Goal: Information Seeking & Learning: Check status

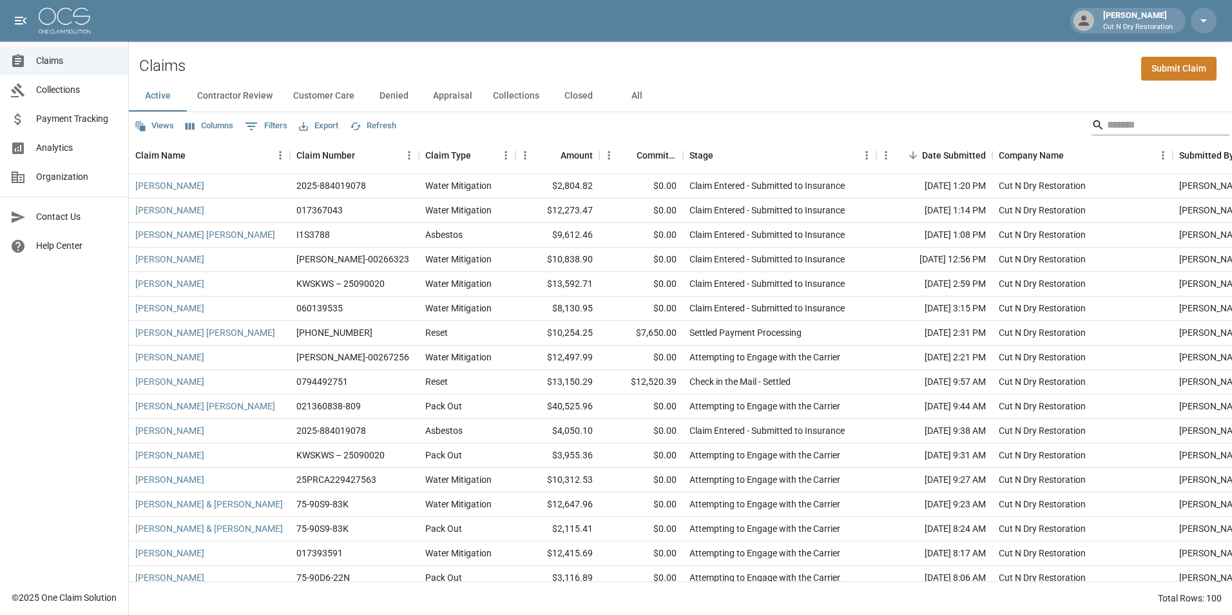
click at [1107, 126] on input "Search" at bounding box center [1158, 125] width 103 height 21
click at [1120, 128] on input "Search" at bounding box center [1158, 125] width 103 height 21
click at [637, 102] on button "All" at bounding box center [637, 96] width 58 height 31
click at [1147, 119] on input "Search" at bounding box center [1158, 125] width 103 height 21
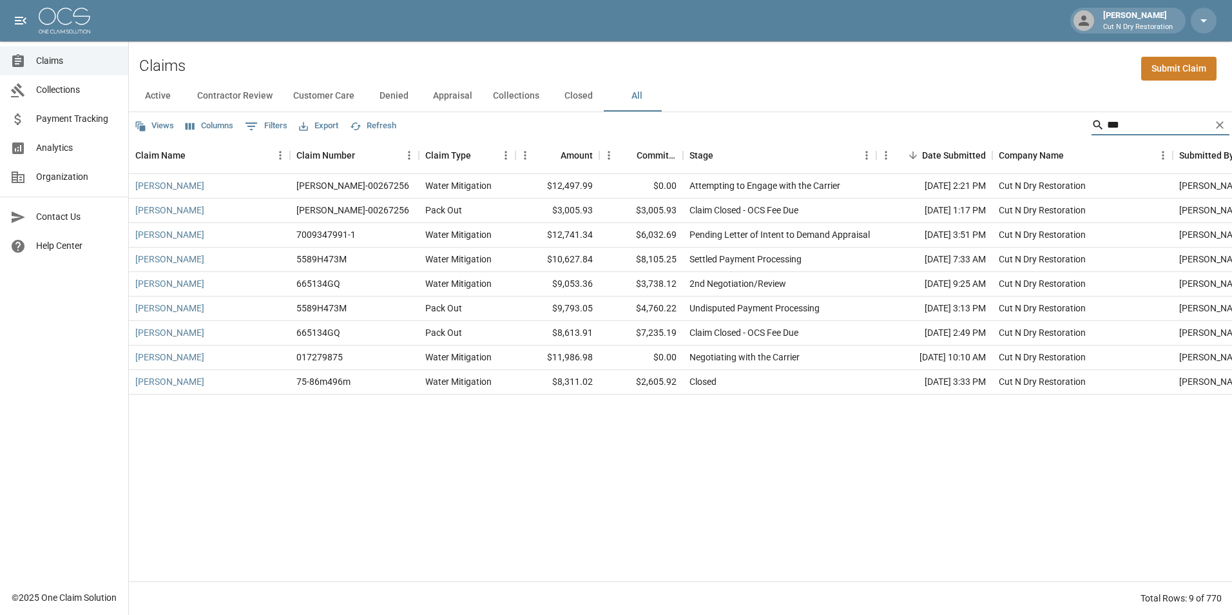
type input "***"
click at [709, 241] on div "Pending Letter of Intent to Demand Appraisal" at bounding box center [780, 234] width 180 height 13
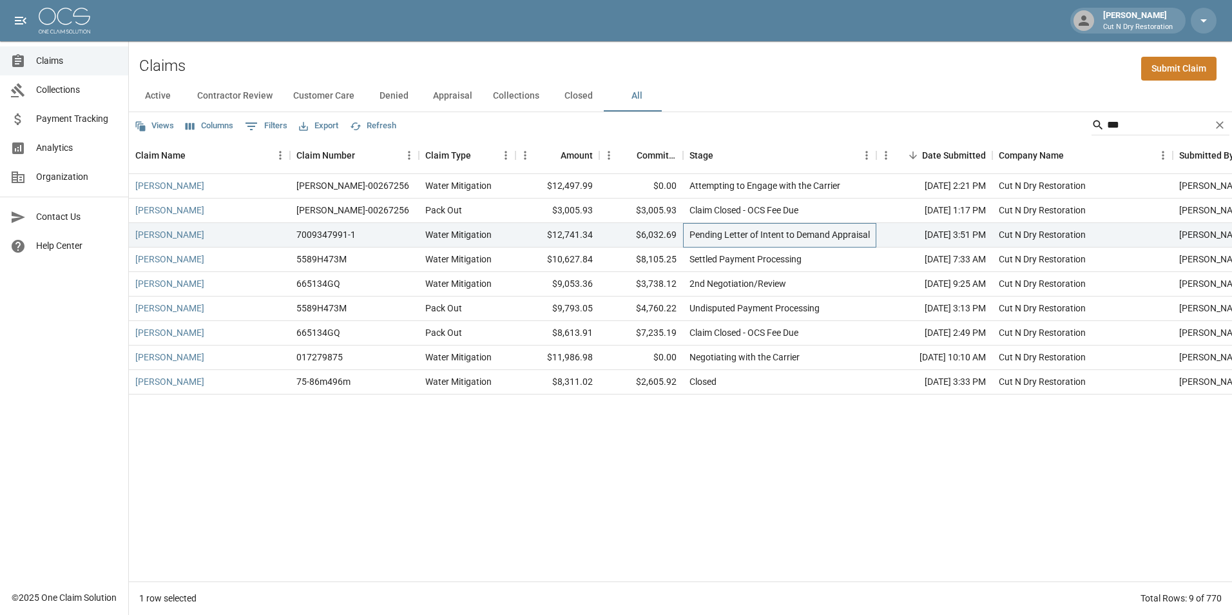
click at [738, 238] on div "Pending Letter of Intent to Demand Appraisal" at bounding box center [780, 234] width 180 height 13
drag, startPoint x: 729, startPoint y: 242, endPoint x: 695, endPoint y: 229, distance: 35.7
click at [695, 229] on div "Pending Letter of Intent to Demand Appraisal" at bounding box center [780, 234] width 180 height 13
drag, startPoint x: 695, startPoint y: 229, endPoint x: 704, endPoint y: 228, distance: 9.2
click at [704, 228] on div "Pending Letter of Intent to Demand Appraisal" at bounding box center [780, 234] width 180 height 13
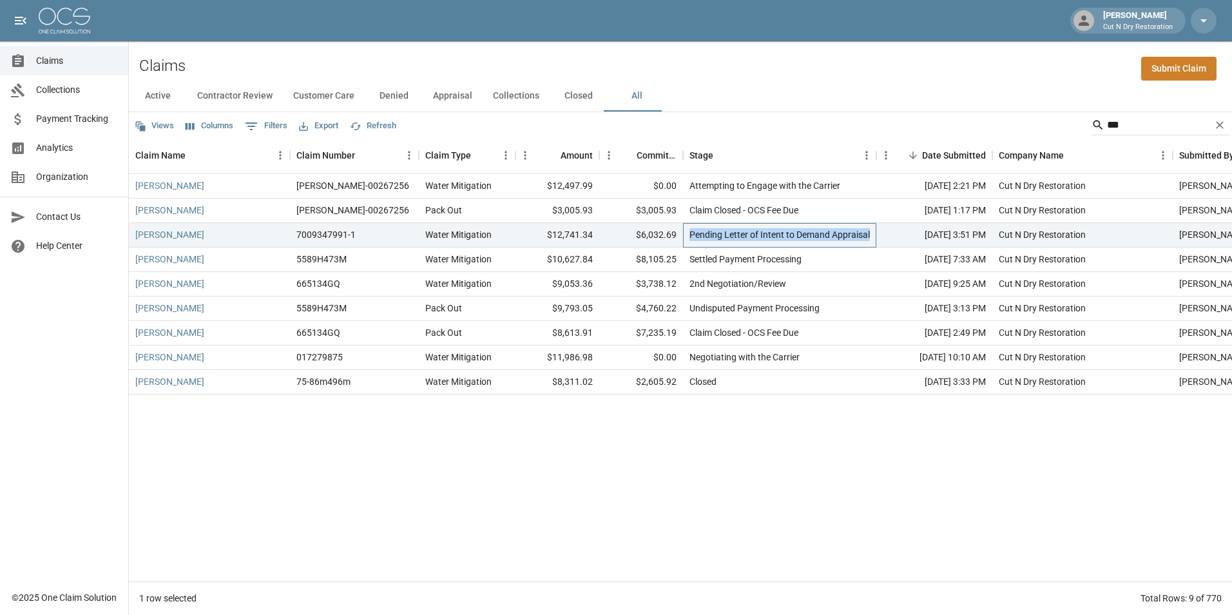
drag, startPoint x: 688, startPoint y: 227, endPoint x: 736, endPoint y: 242, distance: 50.1
click at [736, 242] on div "Pending Letter of Intent to Demand Appraisal" at bounding box center [779, 235] width 193 height 24
click at [735, 237] on div "Pending Letter of Intent to Demand Appraisal" at bounding box center [780, 234] width 180 height 13
drag, startPoint x: 729, startPoint y: 244, endPoint x: 687, endPoint y: 231, distance: 43.8
click at [687, 231] on div "Pending Letter of Intent to Demand Appraisal" at bounding box center [779, 235] width 193 height 24
